Goal: Find specific page/section: Find specific page/section

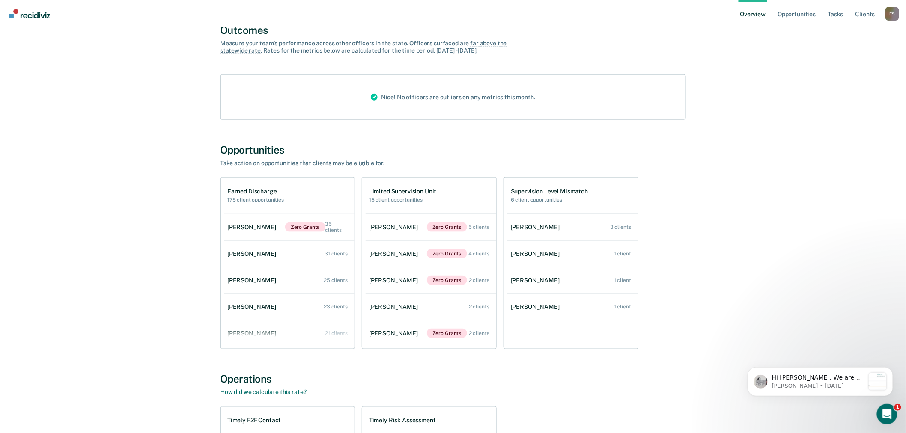
scroll to position [305, 0]
click at [890, 13] on div "F S" at bounding box center [893, 14] width 14 height 14
click at [842, 57] on link "Go to Operations" at bounding box center [858, 55] width 69 height 7
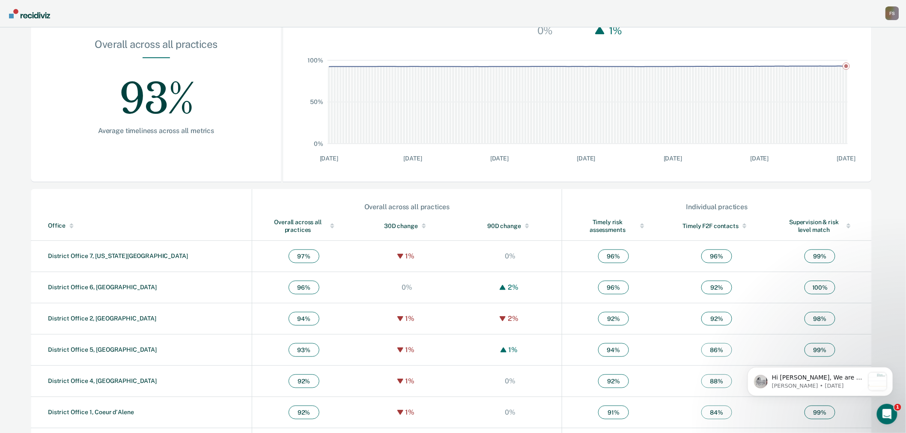
scroll to position [164, 0]
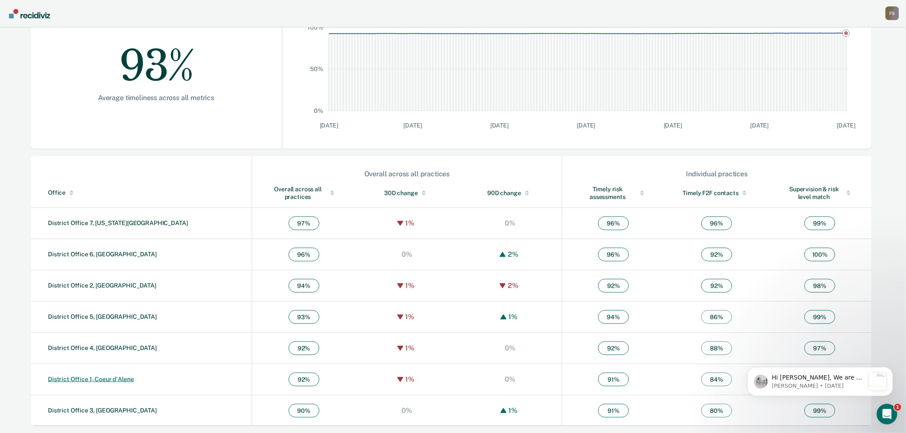
click at [112, 377] on link "District Office 1, Coeur d'Alene" at bounding box center [91, 379] width 86 height 7
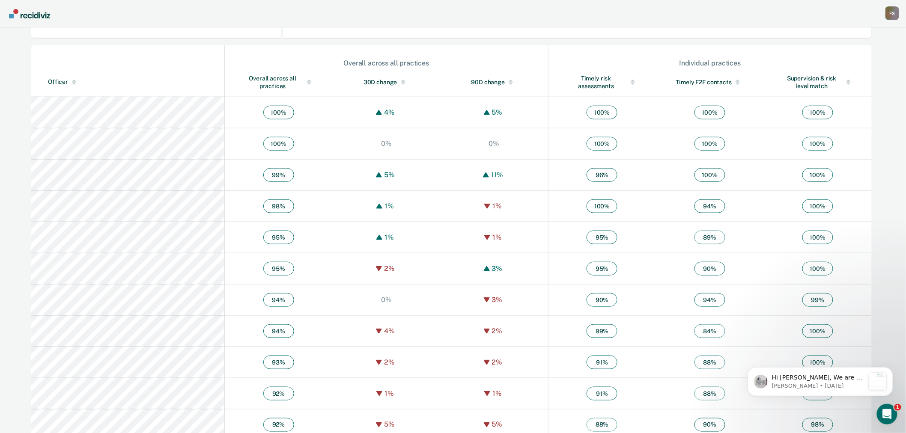
scroll to position [251, 0]
